Goal: Information Seeking & Learning: Learn about a topic

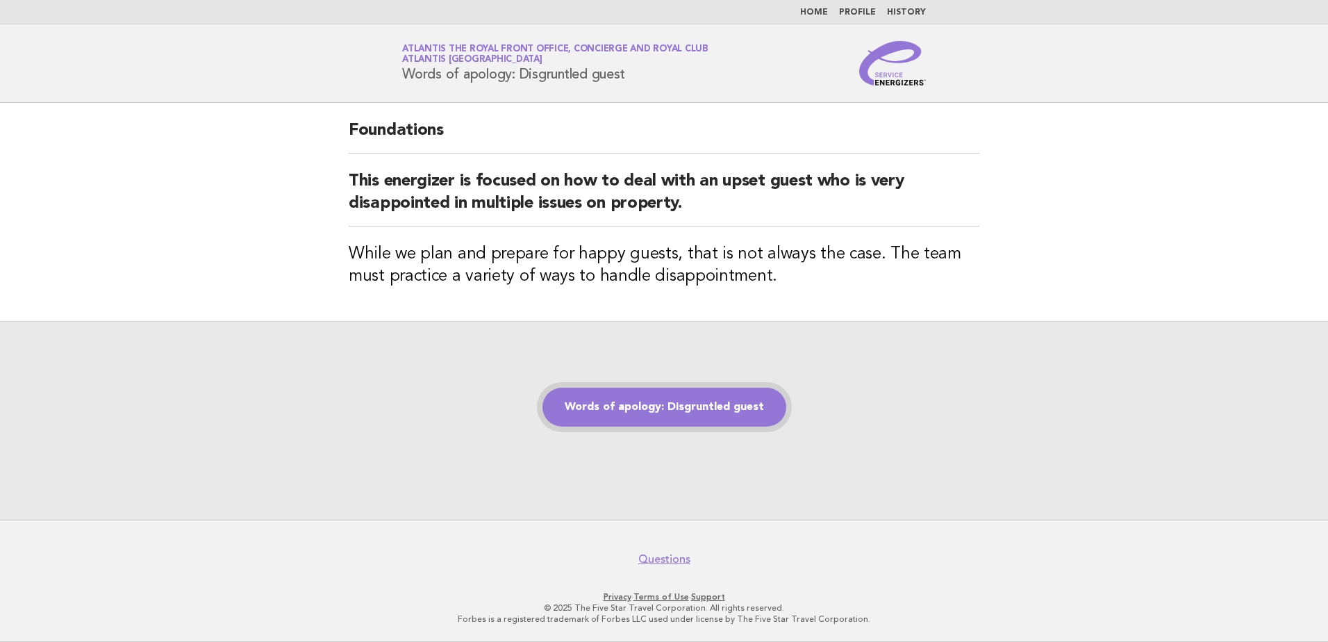
click at [728, 418] on link "Words of apology: Disgruntled guest" at bounding box center [665, 407] width 244 height 39
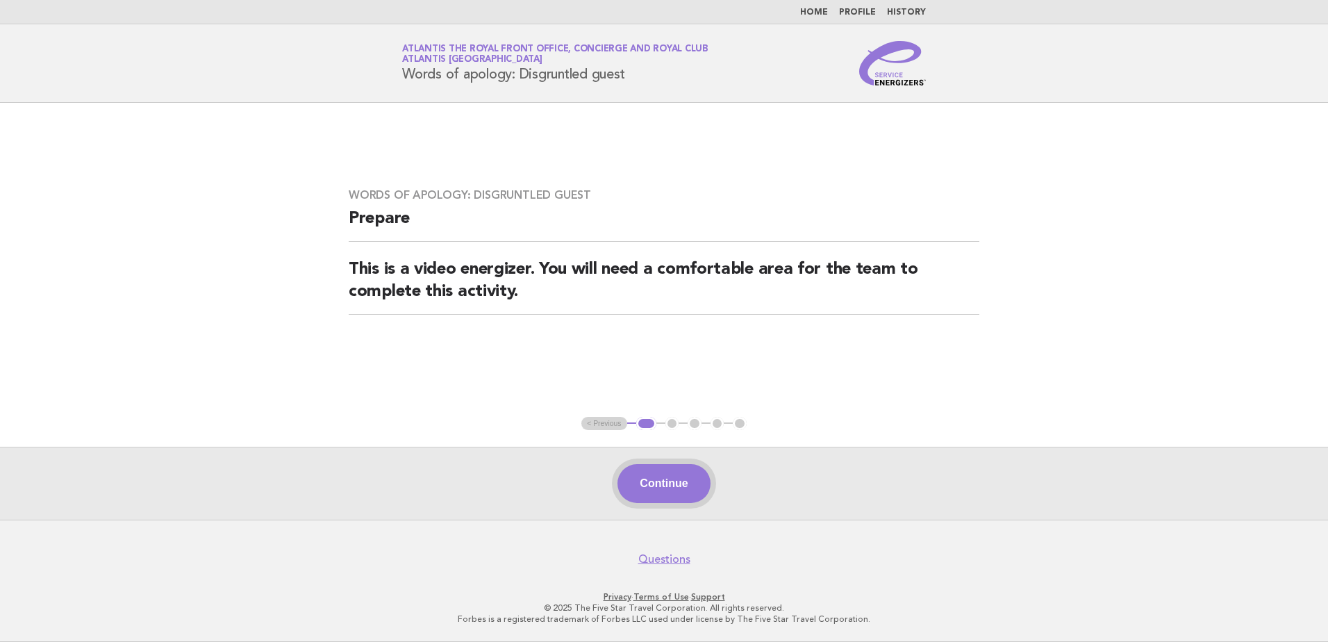
click at [704, 486] on button "Continue" at bounding box center [664, 483] width 92 height 39
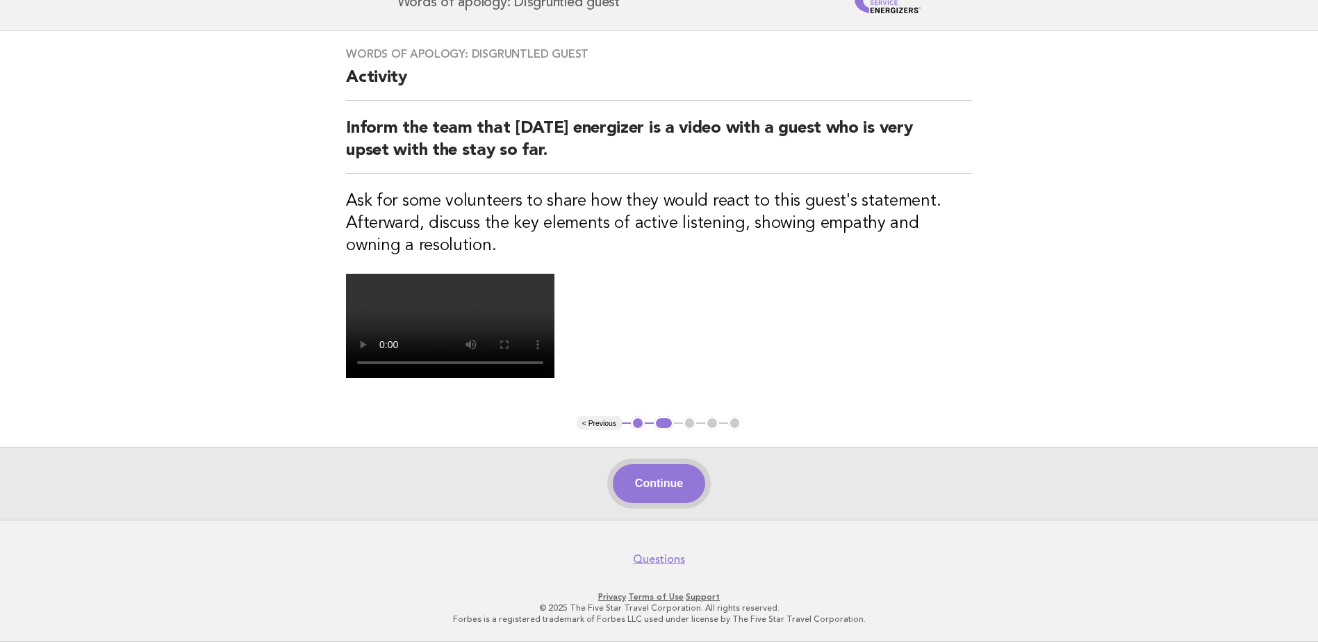
click at [684, 498] on button "Continue" at bounding box center [659, 483] width 92 height 39
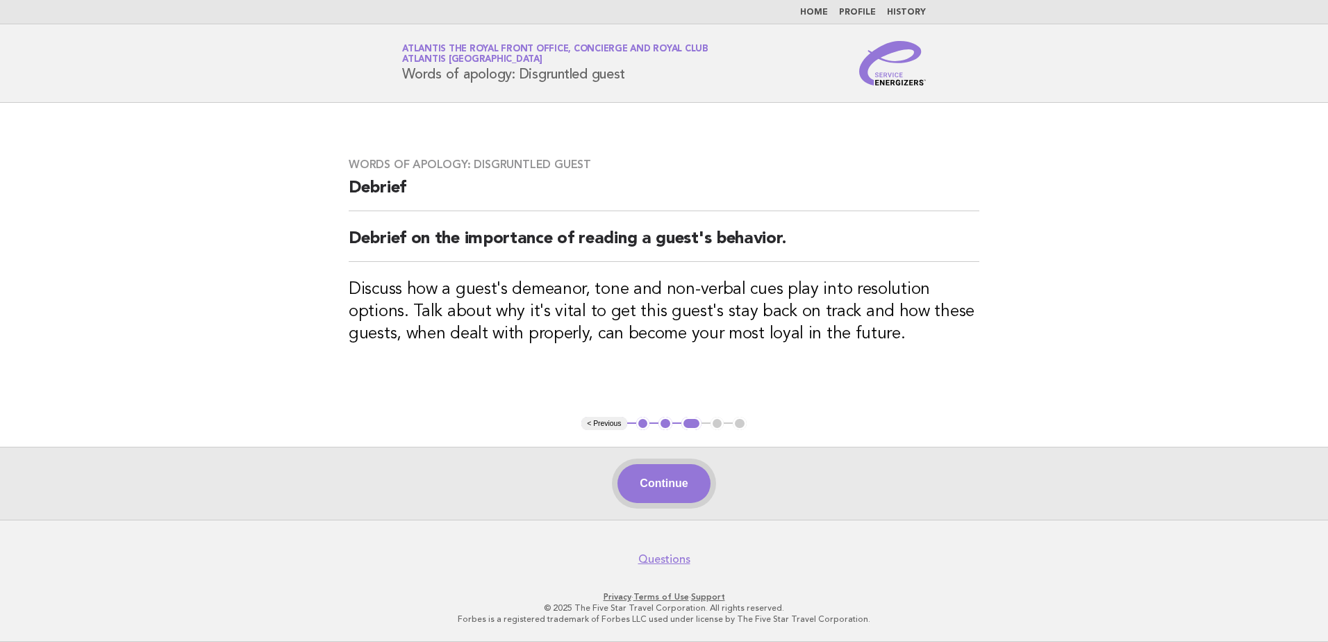
click at [656, 482] on button "Continue" at bounding box center [664, 483] width 92 height 39
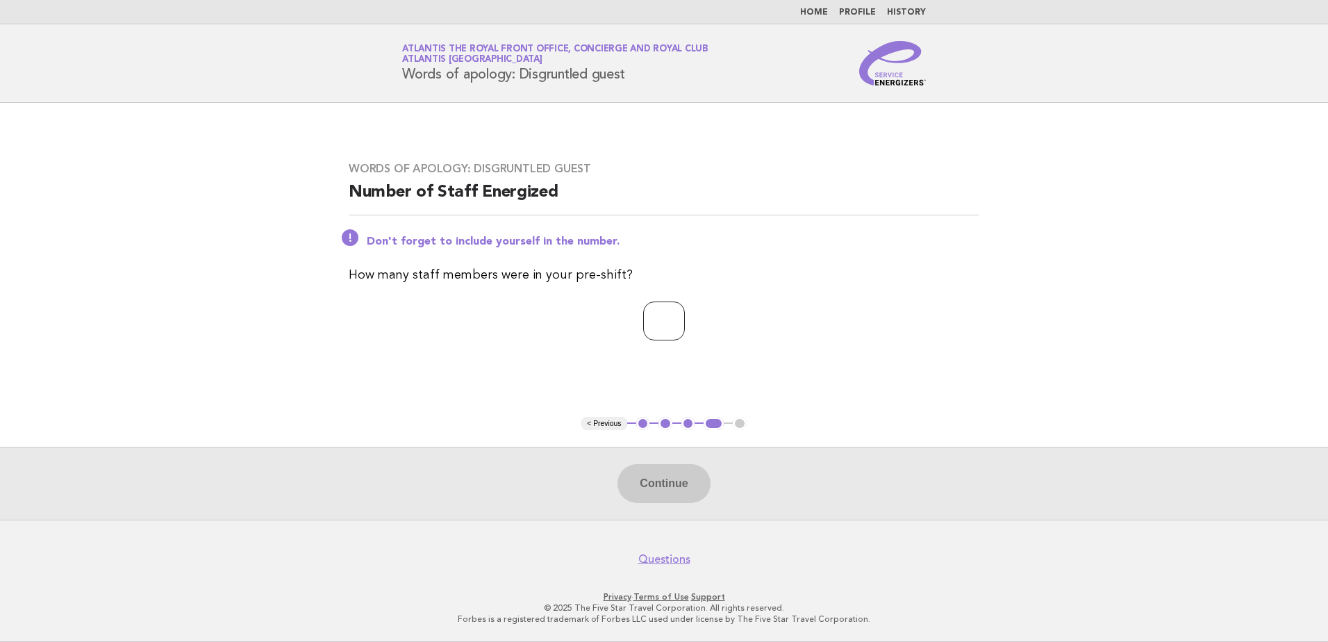
click at [643, 321] on input "number" at bounding box center [664, 321] width 42 height 39
type input "*"
click at [692, 512] on div "Continue" at bounding box center [664, 483] width 1328 height 73
click at [678, 490] on button "Continue" at bounding box center [664, 483] width 92 height 39
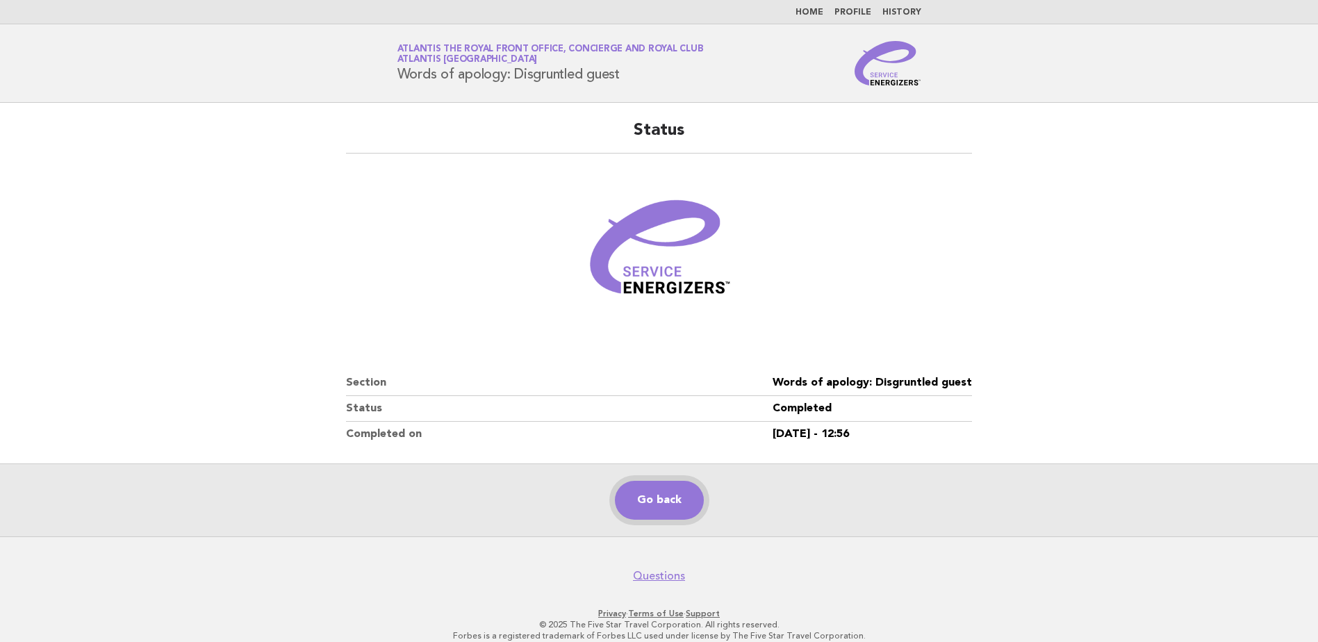
click at [638, 492] on link "Go back" at bounding box center [659, 500] width 89 height 39
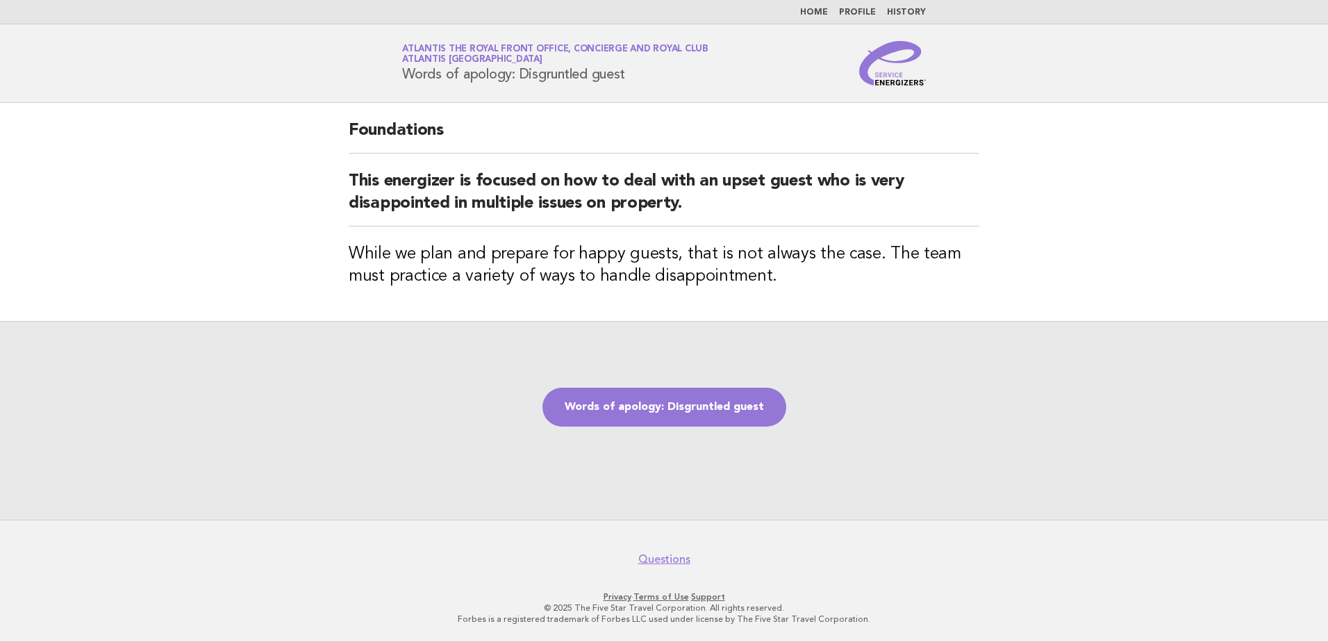
click at [606, 438] on div "Words of apology: Disgruntled guest" at bounding box center [664, 420] width 1328 height 199
drag, startPoint x: 590, startPoint y: 411, endPoint x: 583, endPoint y: 423, distance: 14.3
click at [589, 410] on link "Words of apology: Disgruntled guest" at bounding box center [665, 407] width 244 height 39
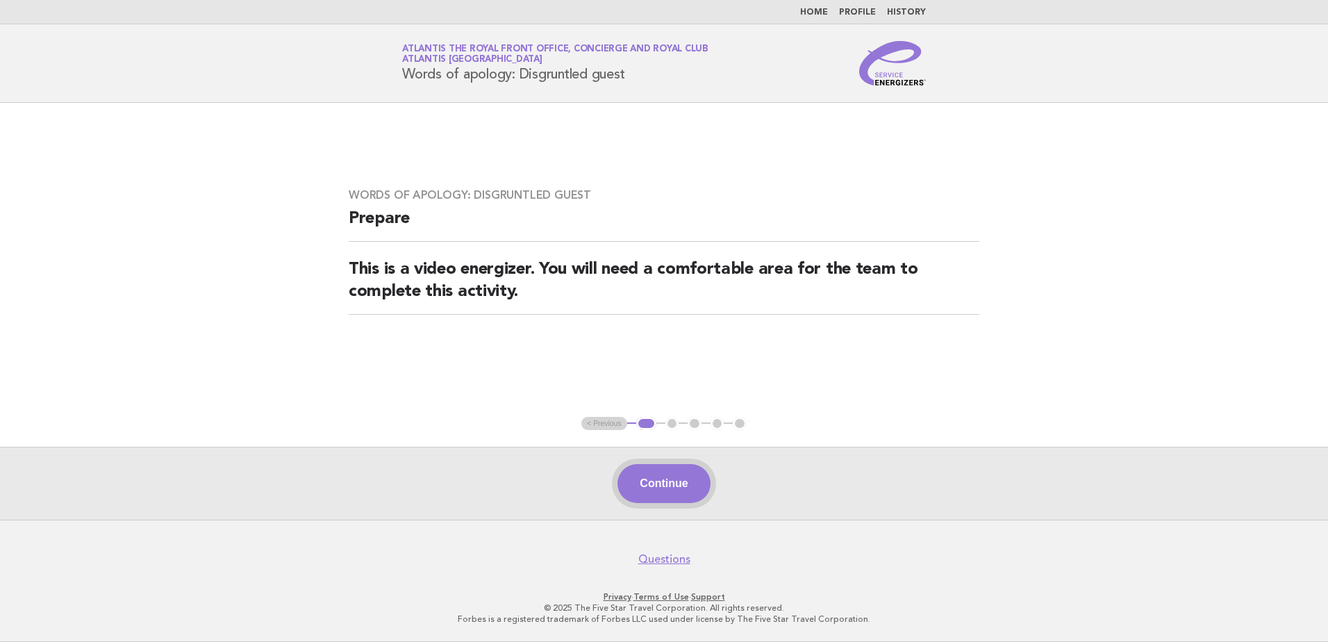
click at [639, 491] on button "Continue" at bounding box center [664, 483] width 92 height 39
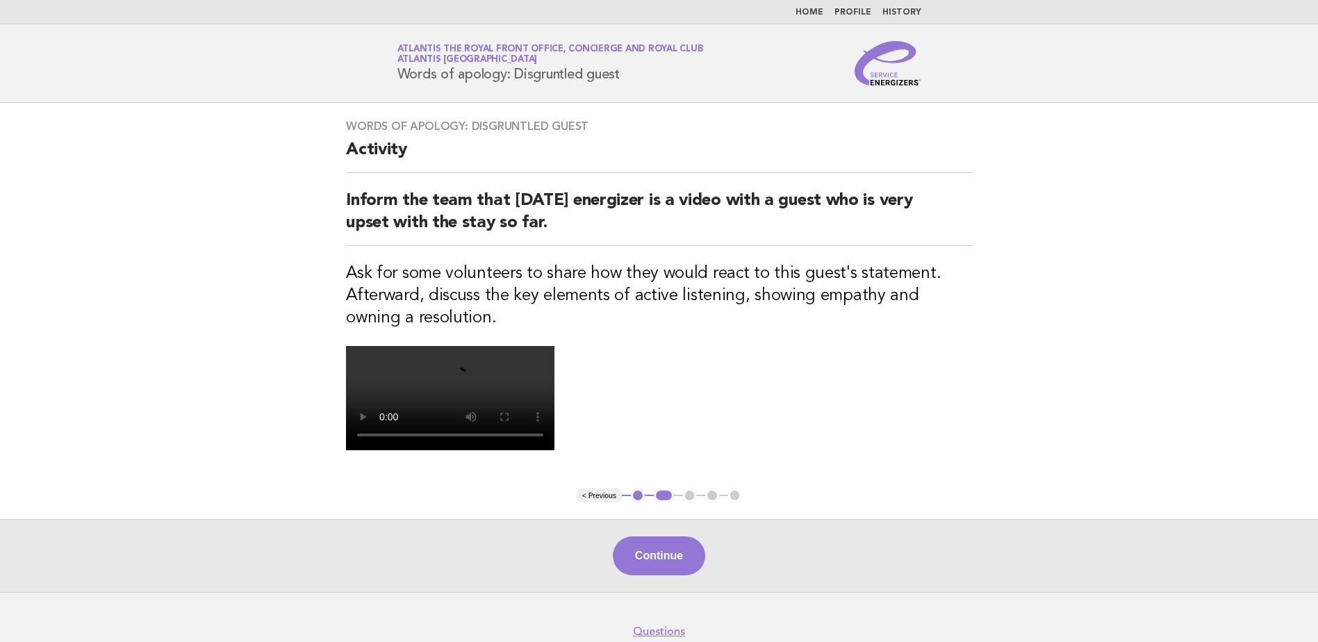
scroll to position [322, 0]
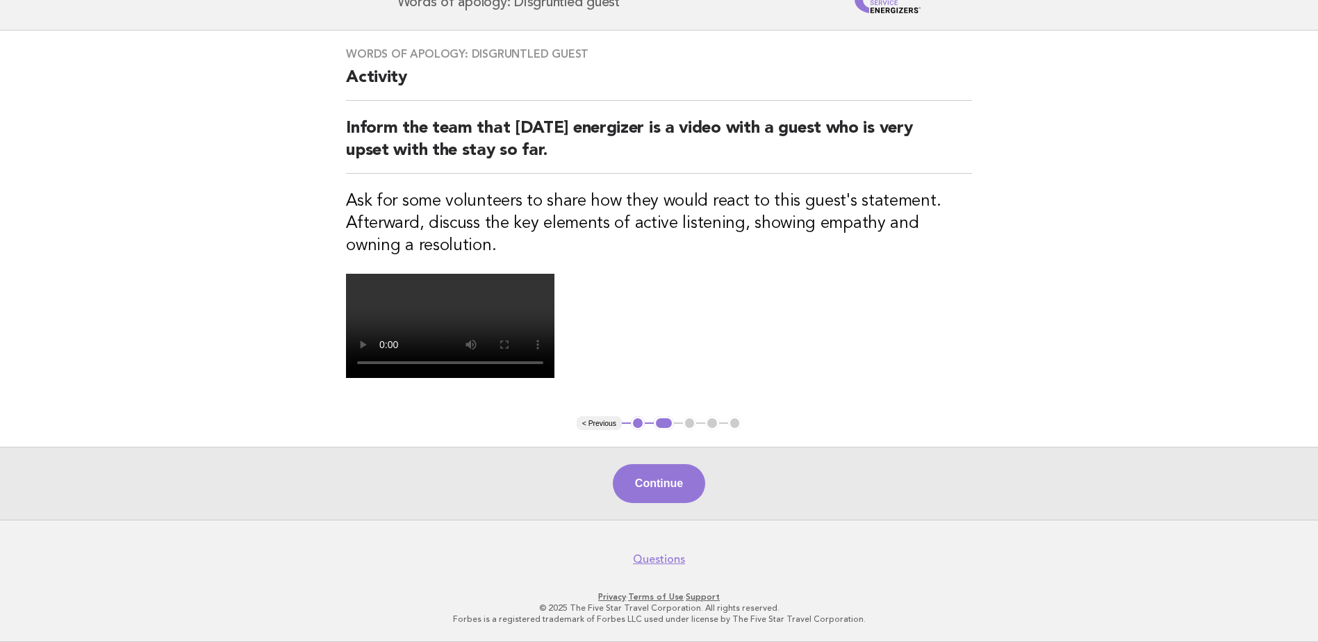
click at [652, 504] on div "Continue" at bounding box center [659, 483] width 1318 height 73
click at [646, 495] on button "Continue" at bounding box center [659, 483] width 92 height 39
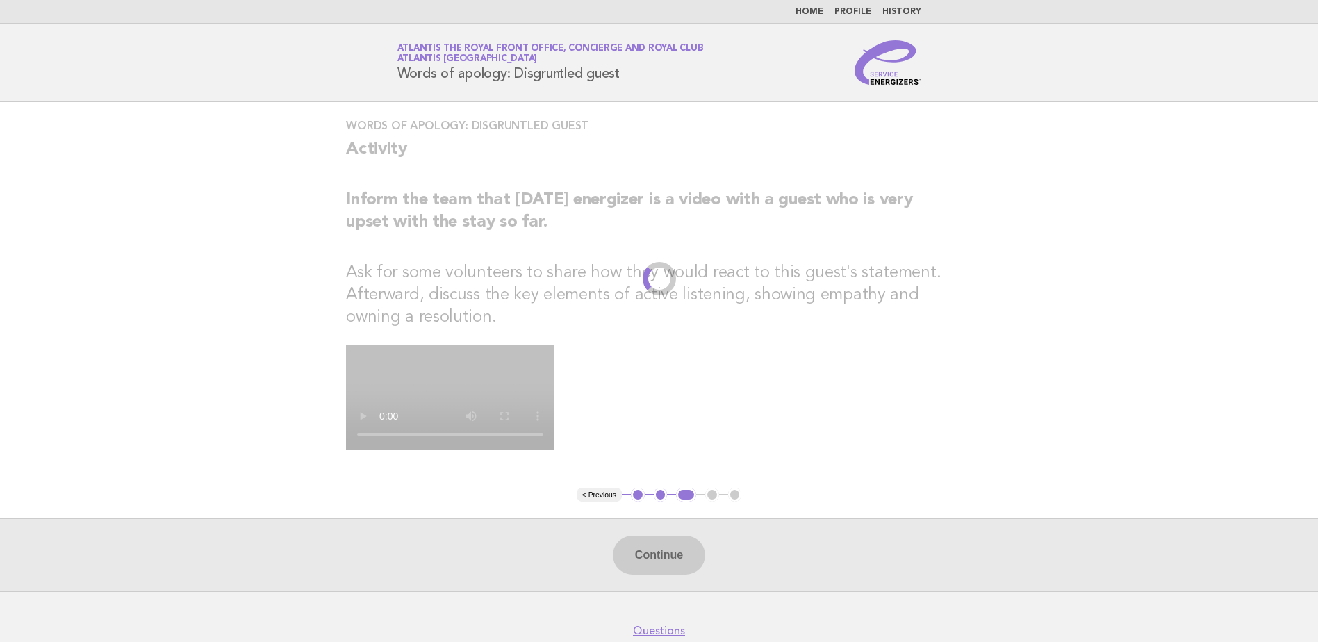
scroll to position [0, 0]
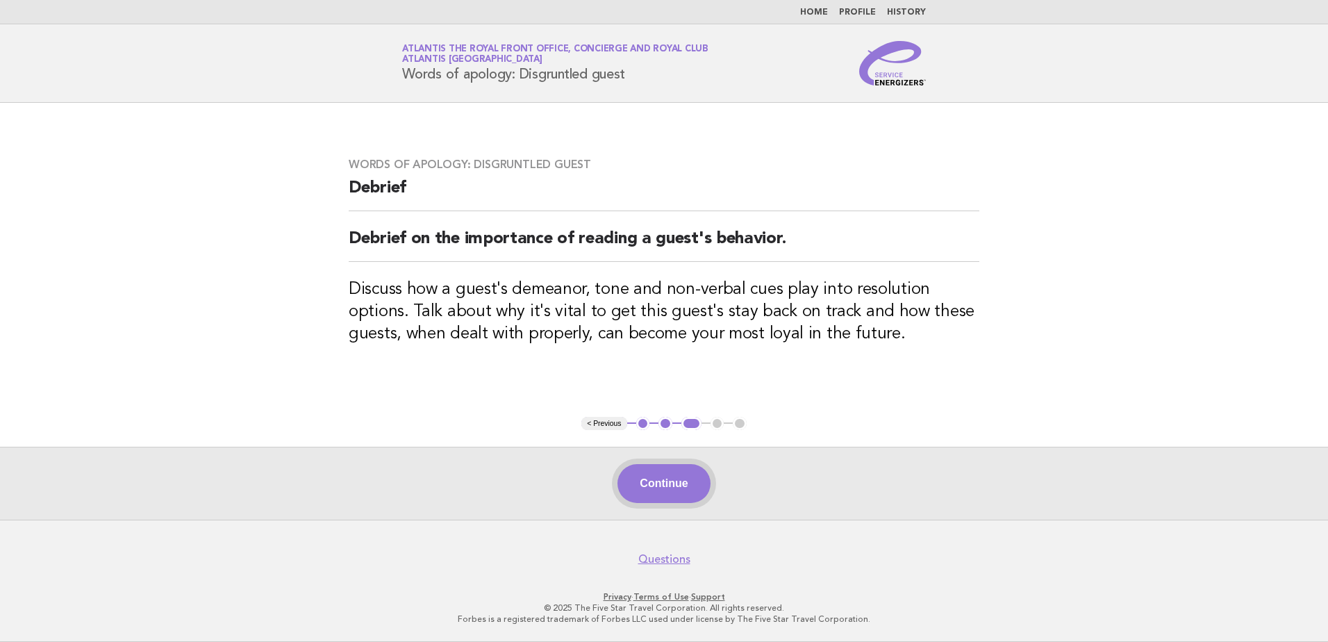
click at [695, 491] on button "Continue" at bounding box center [664, 483] width 92 height 39
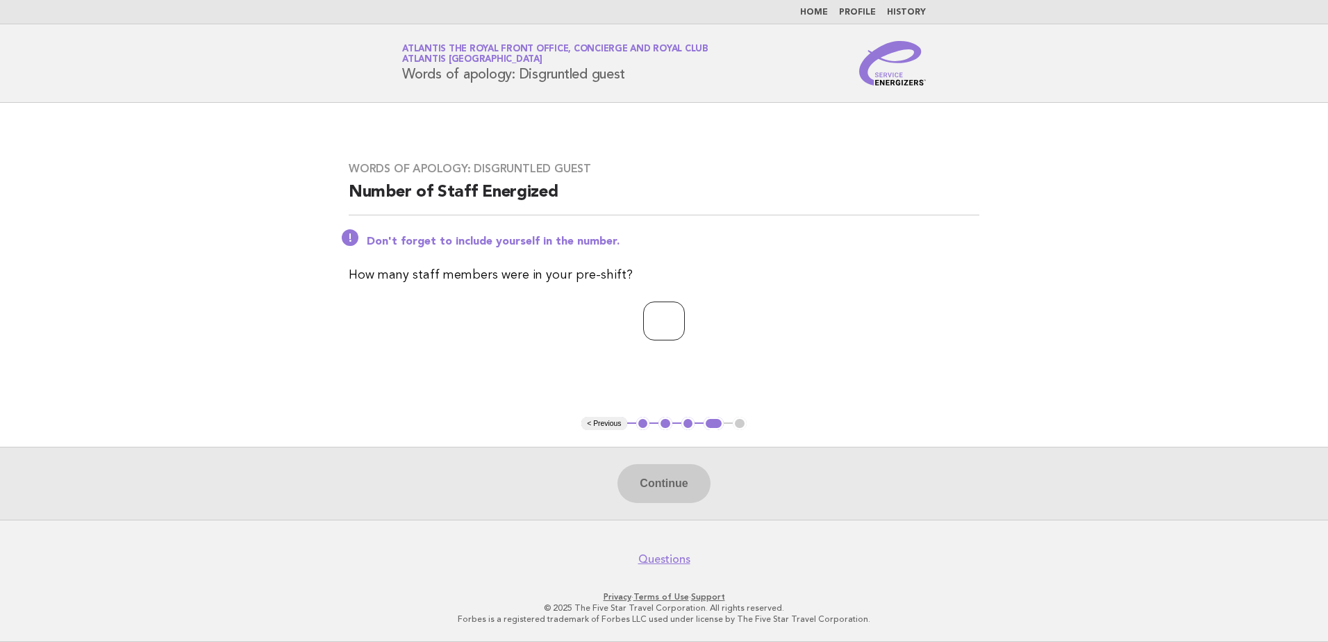
click at [668, 327] on input "number" at bounding box center [664, 321] width 42 height 39
type input "*"
click at [669, 504] on div "Continue" at bounding box center [664, 483] width 1328 height 73
click at [668, 497] on button "Continue" at bounding box center [664, 483] width 92 height 39
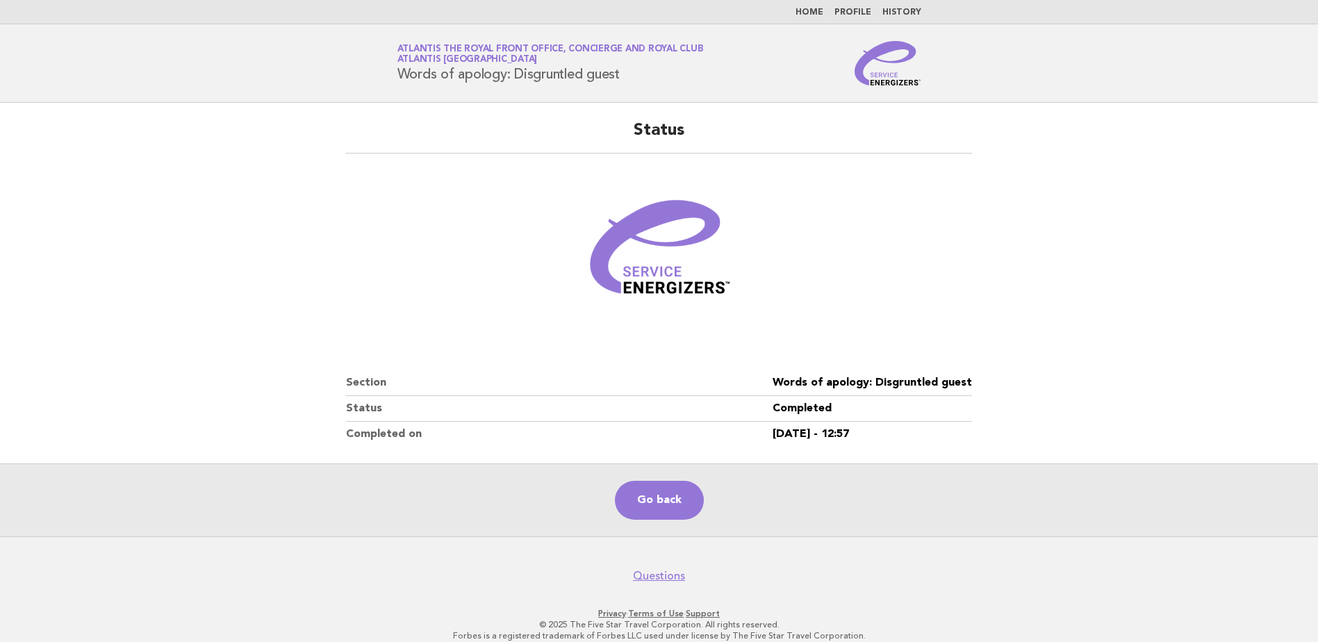
drag, startPoint x: 406, startPoint y: 204, endPoint x: 418, endPoint y: 224, distance: 23.4
click at [406, 204] on figure at bounding box center [659, 253] width 626 height 167
drag, startPoint x: 659, startPoint y: 486, endPoint x: 634, endPoint y: 479, distance: 26.6
click at [659, 486] on link "Go back" at bounding box center [659, 500] width 89 height 39
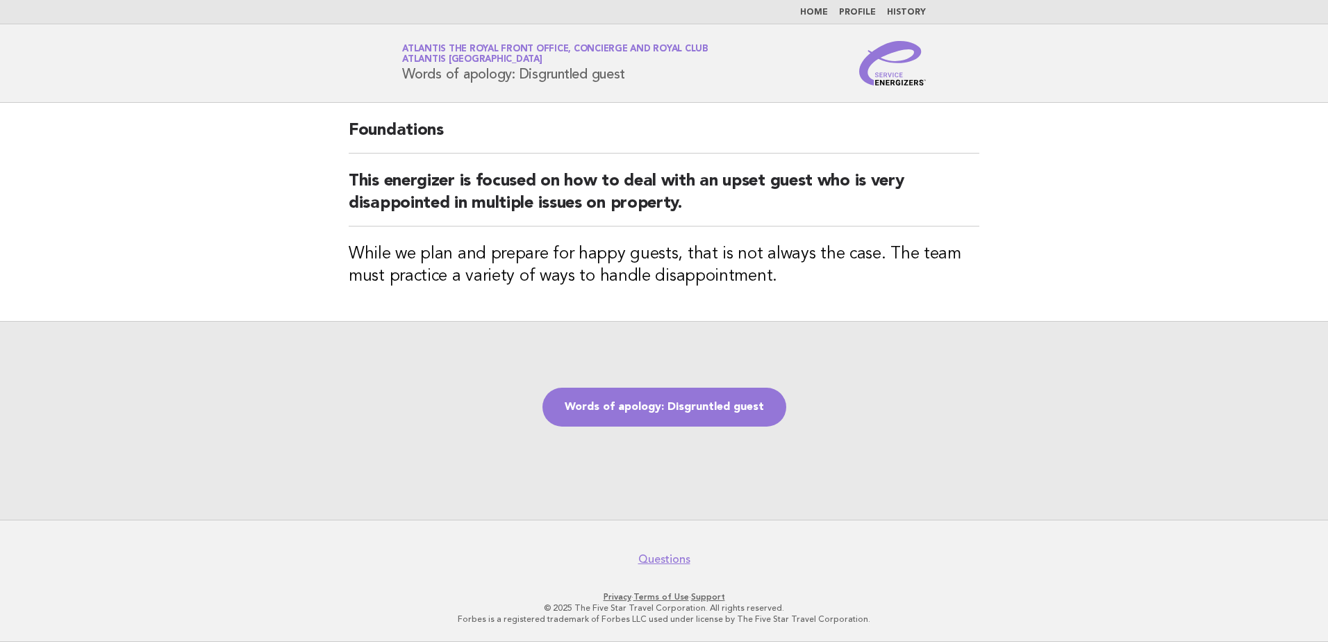
click at [616, 427] on div "Words of apology: Disgruntled guest" at bounding box center [664, 420] width 1328 height 199
click at [619, 413] on link "Words of apology: Disgruntled guest" at bounding box center [665, 407] width 244 height 39
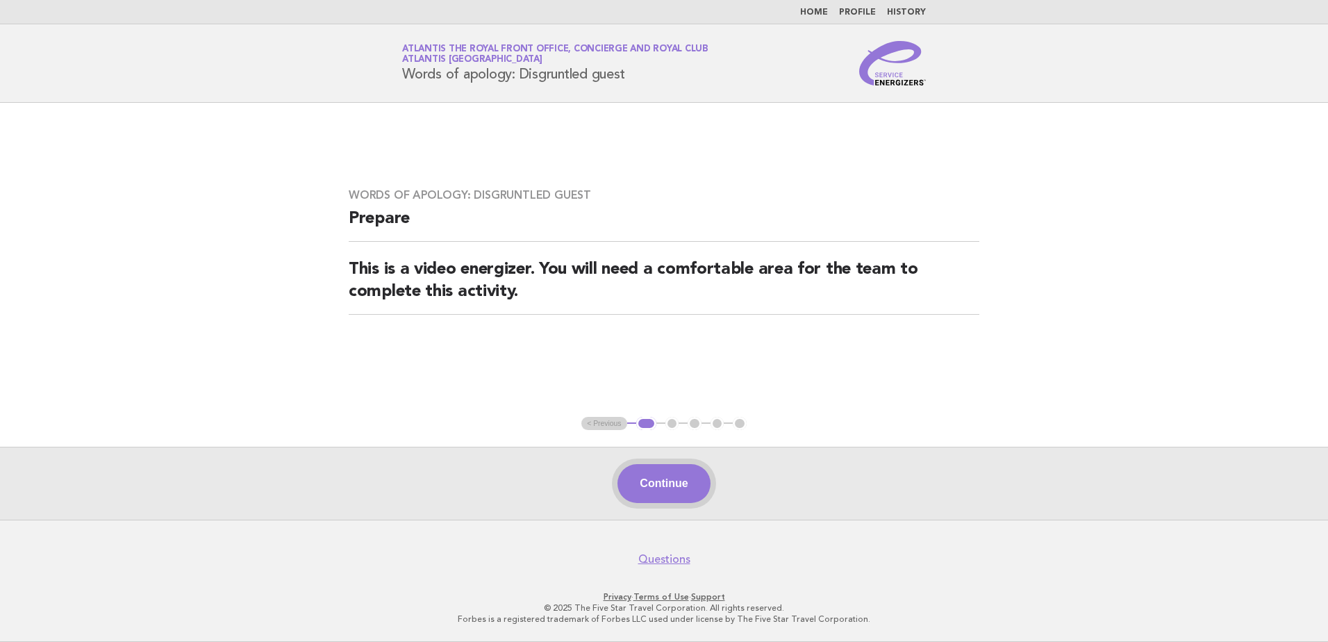
click at [660, 481] on button "Continue" at bounding box center [664, 483] width 92 height 39
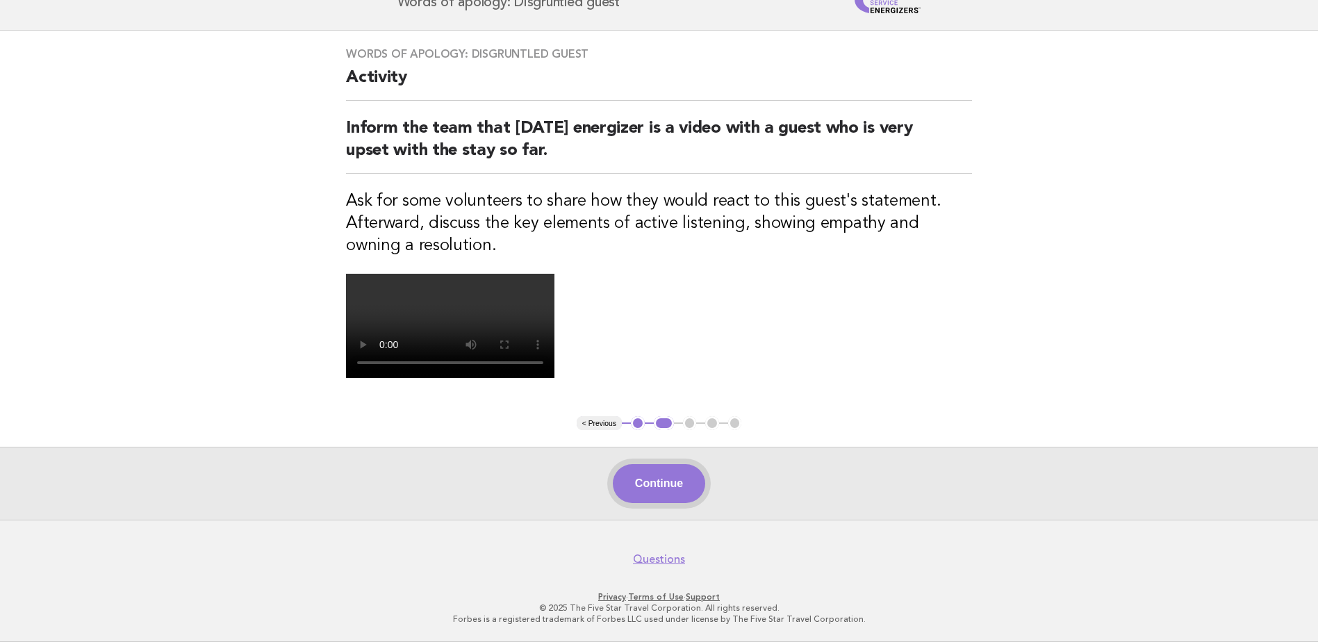
click at [696, 486] on button "Continue" at bounding box center [659, 483] width 92 height 39
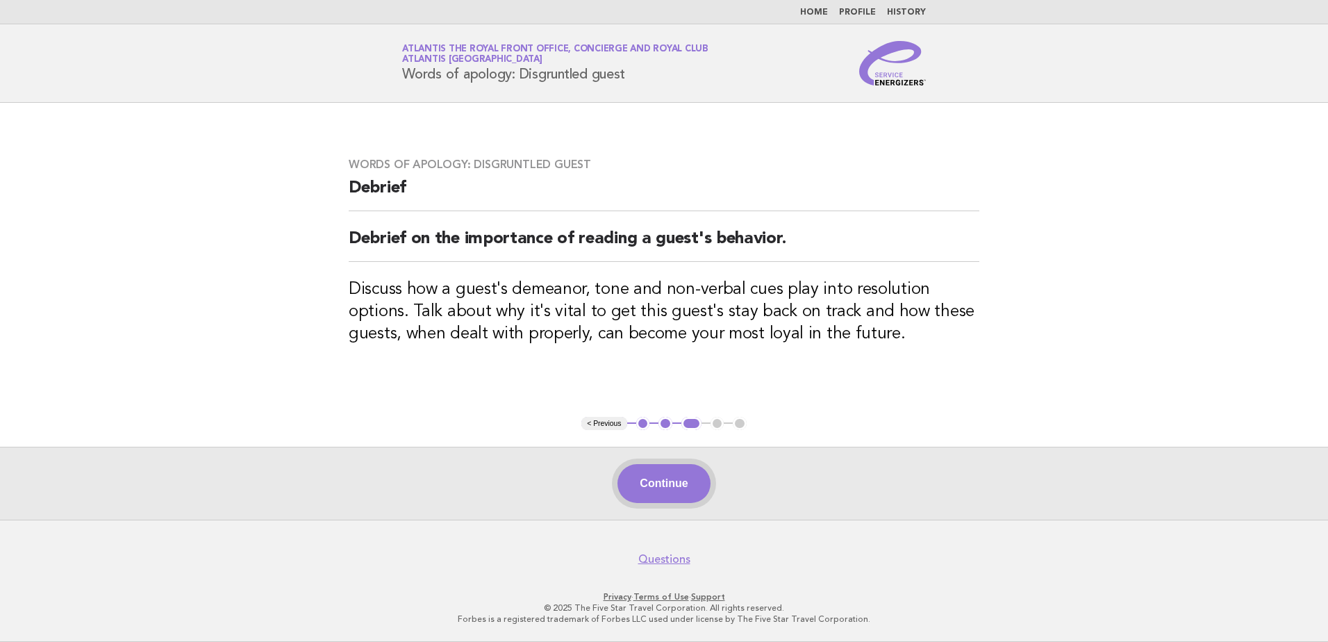
click at [661, 471] on button "Continue" at bounding box center [664, 483] width 92 height 39
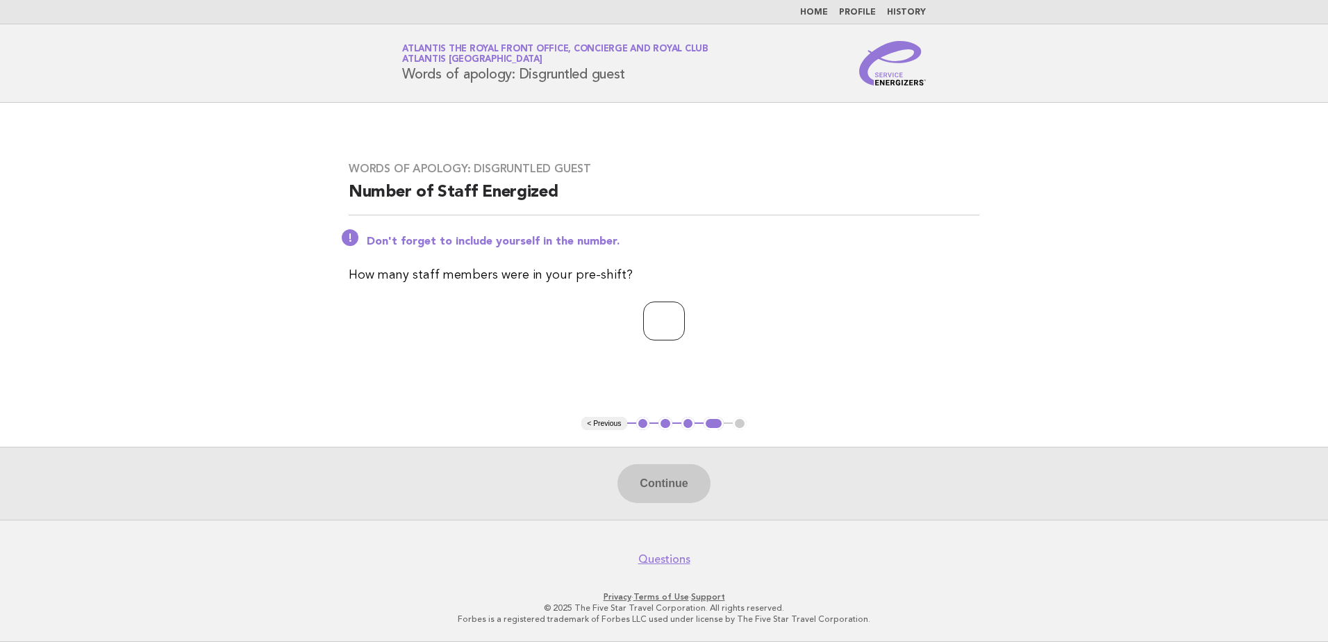
click at [645, 328] on input "number" at bounding box center [664, 321] width 42 height 39
type input "*"
click at [678, 493] on button "Continue" at bounding box center [664, 483] width 92 height 39
